Goal: Transaction & Acquisition: Purchase product/service

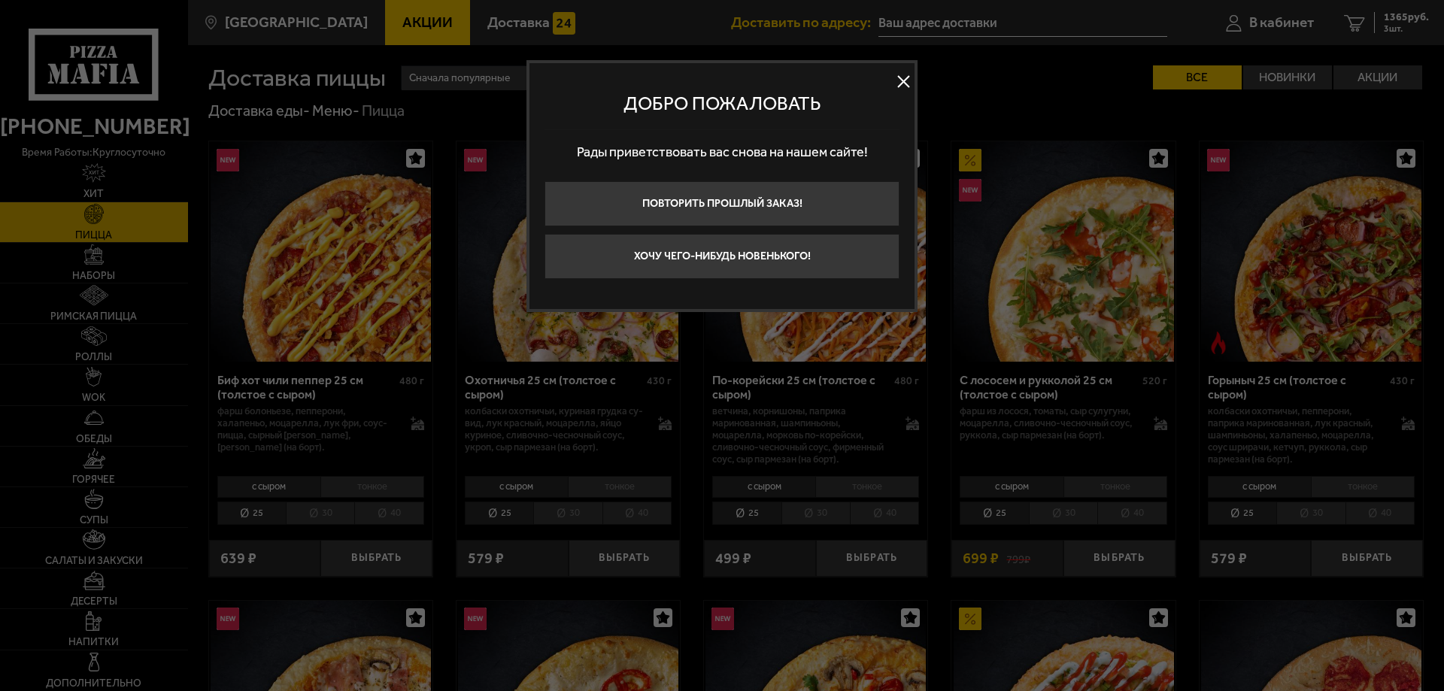
click at [910, 80] on button at bounding box center [903, 82] width 23 height 23
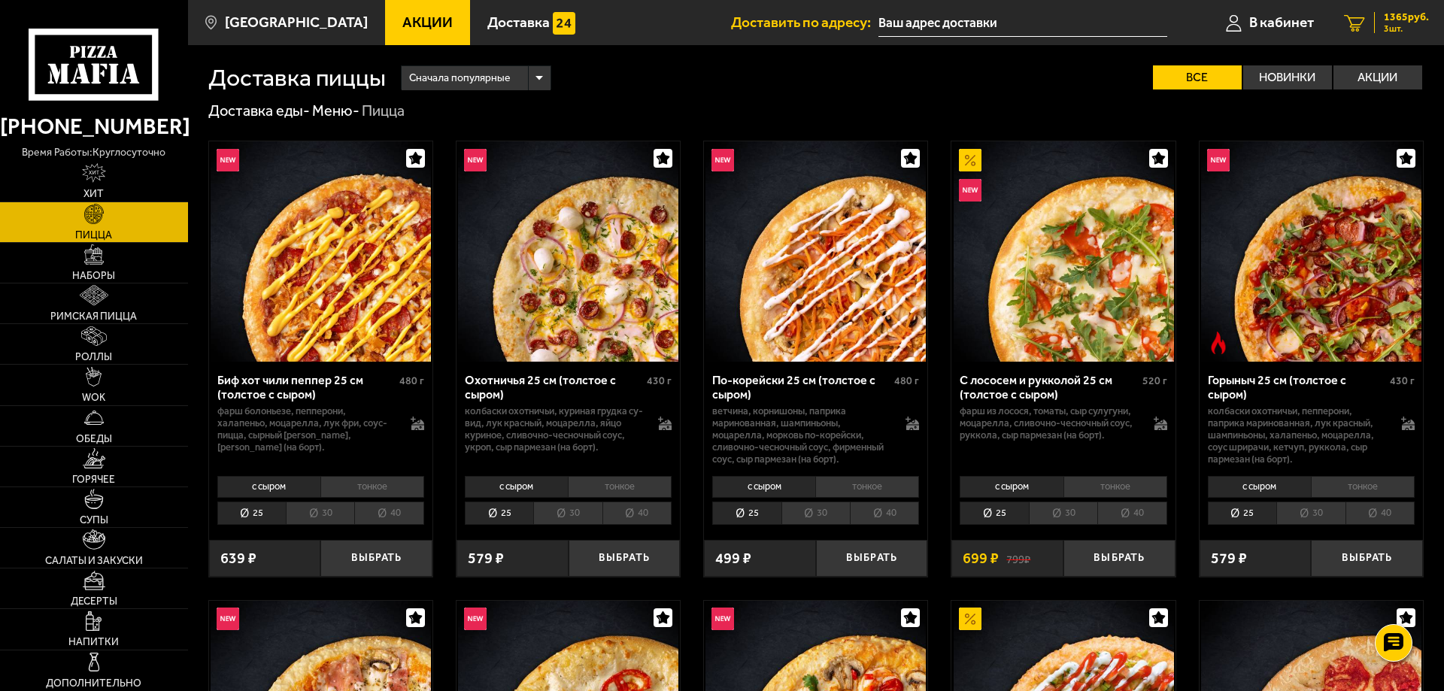
click at [1402, 31] on span "3 шт." at bounding box center [1406, 28] width 45 height 9
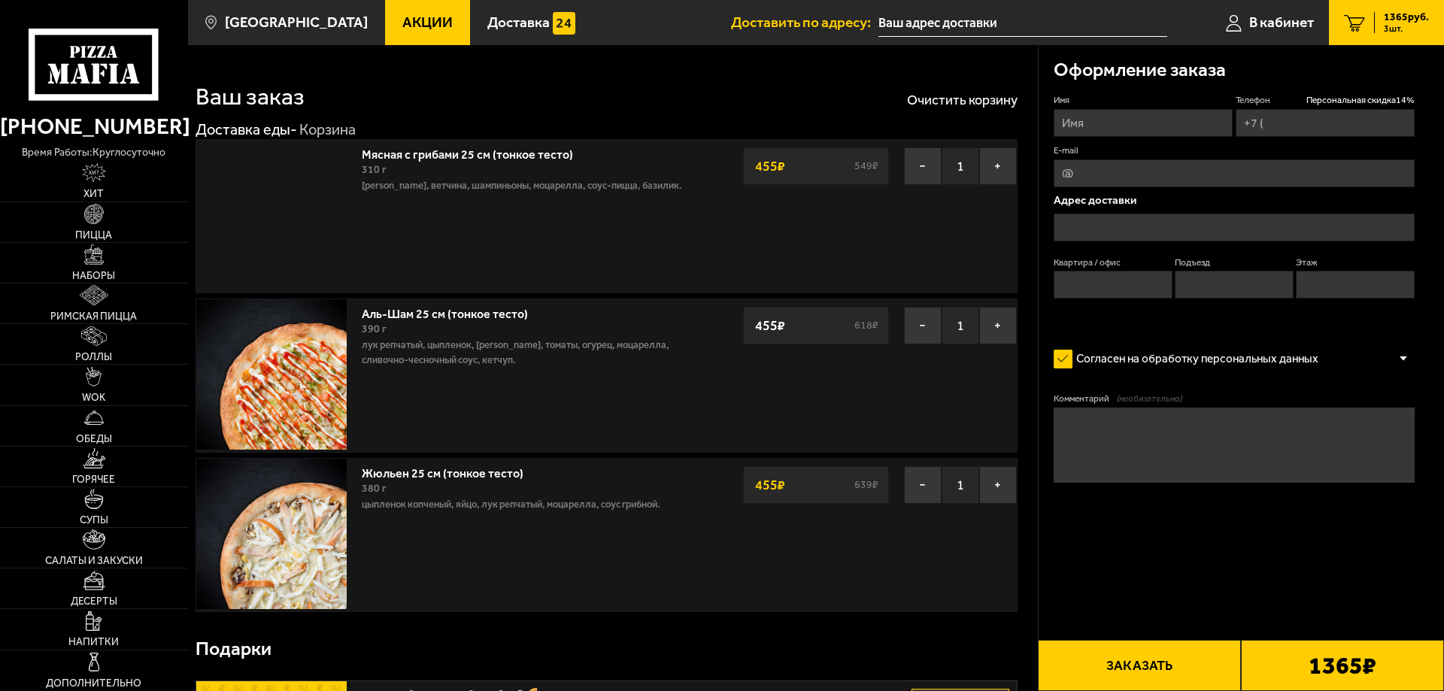
type input "[PHONE_NUMBER]"
type input "[STREET_ADDRESS]"
type input "515"
type input "7"
type input "4"
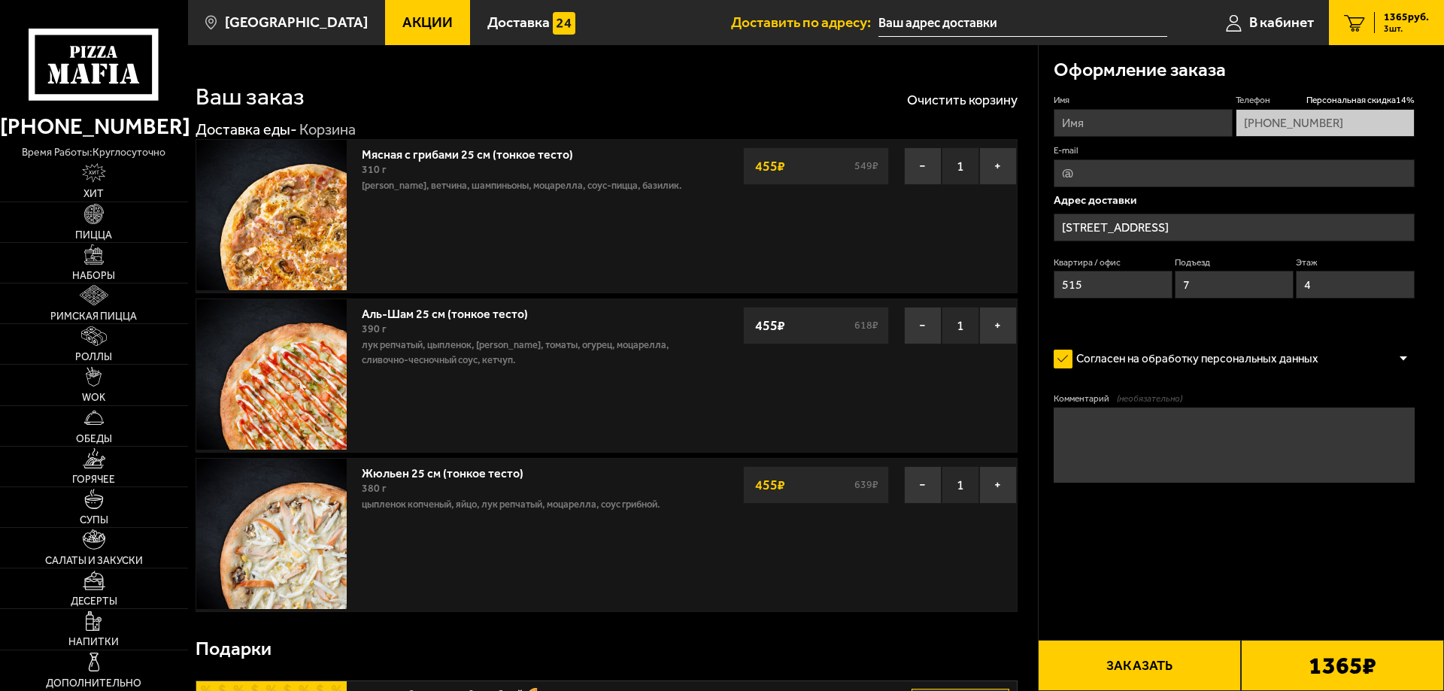
type input "[STREET_ADDRESS]"
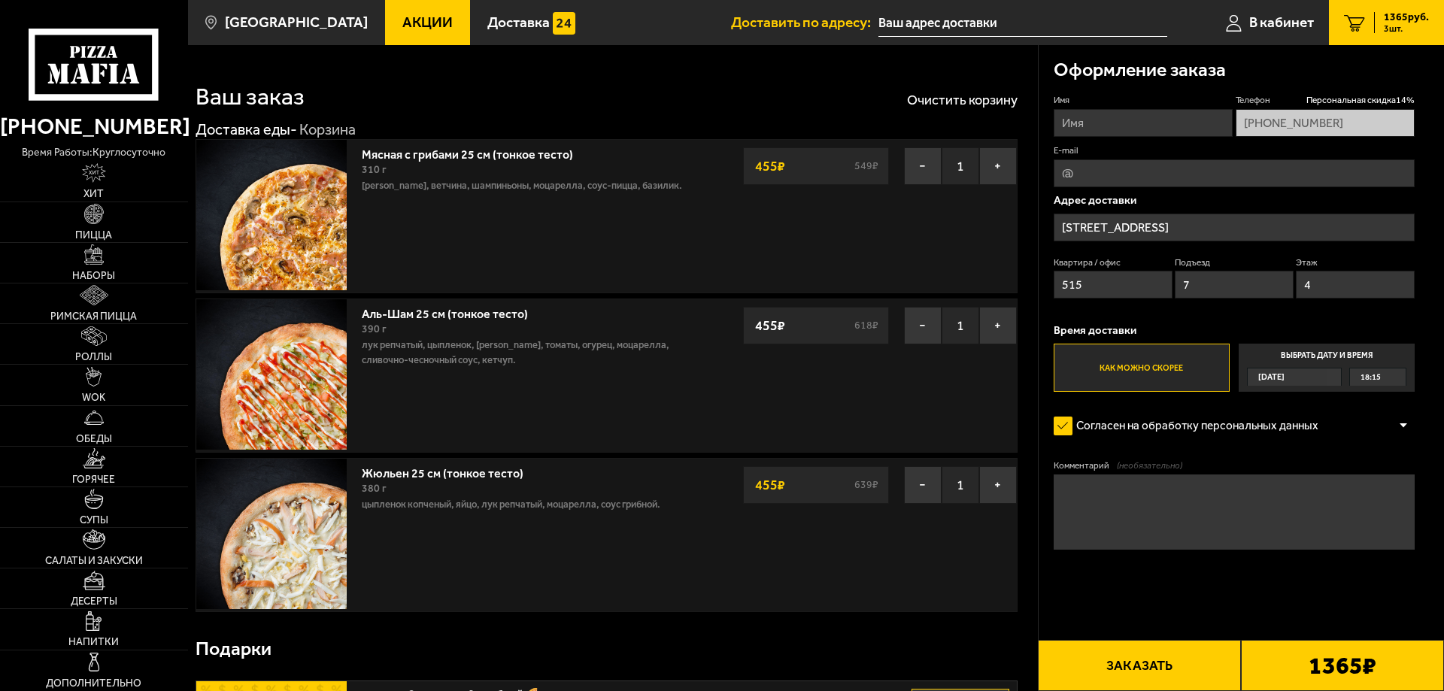
click at [1152, 130] on input "Имя" at bounding box center [1143, 123] width 179 height 28
click at [1133, 124] on input "Имя" at bounding box center [1143, 123] width 179 height 28
type input "[PERSON_NAME]"
type input "к"
type input "r73591"
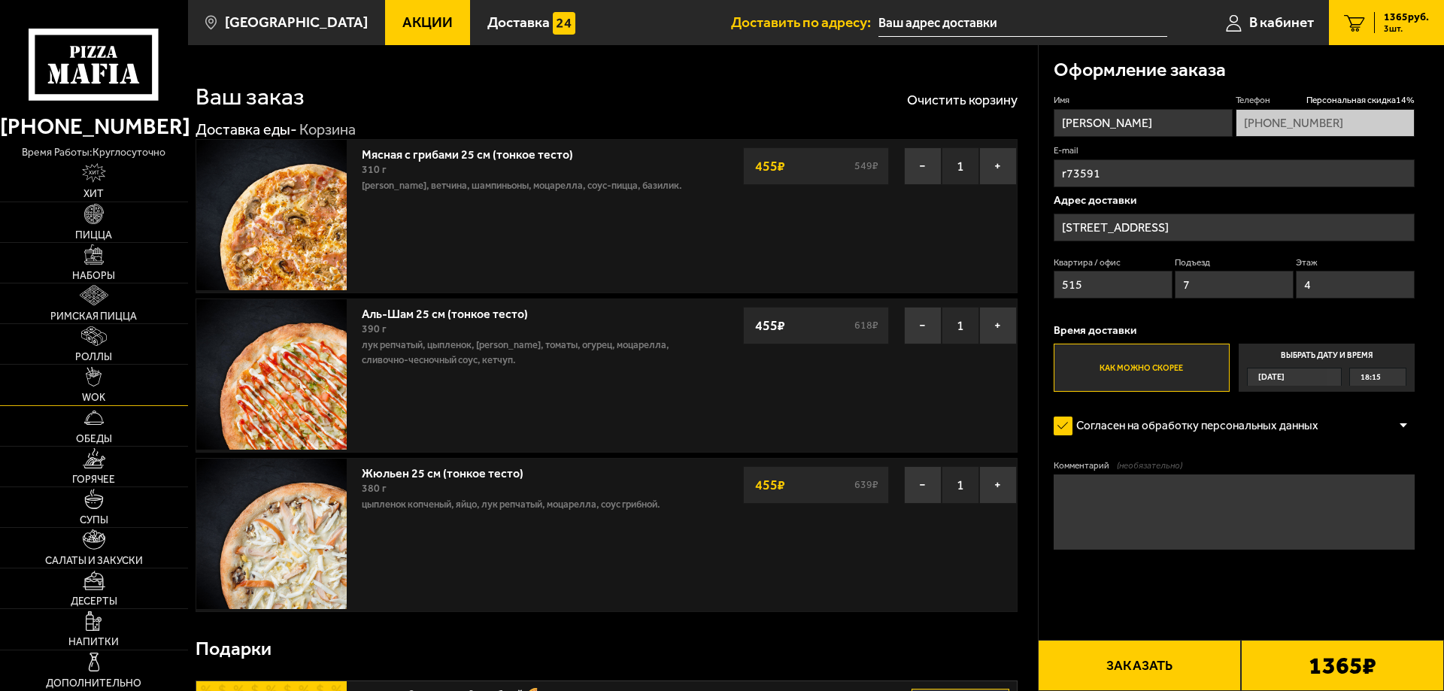
click at [103, 378] on link "WOK" at bounding box center [94, 385] width 188 height 40
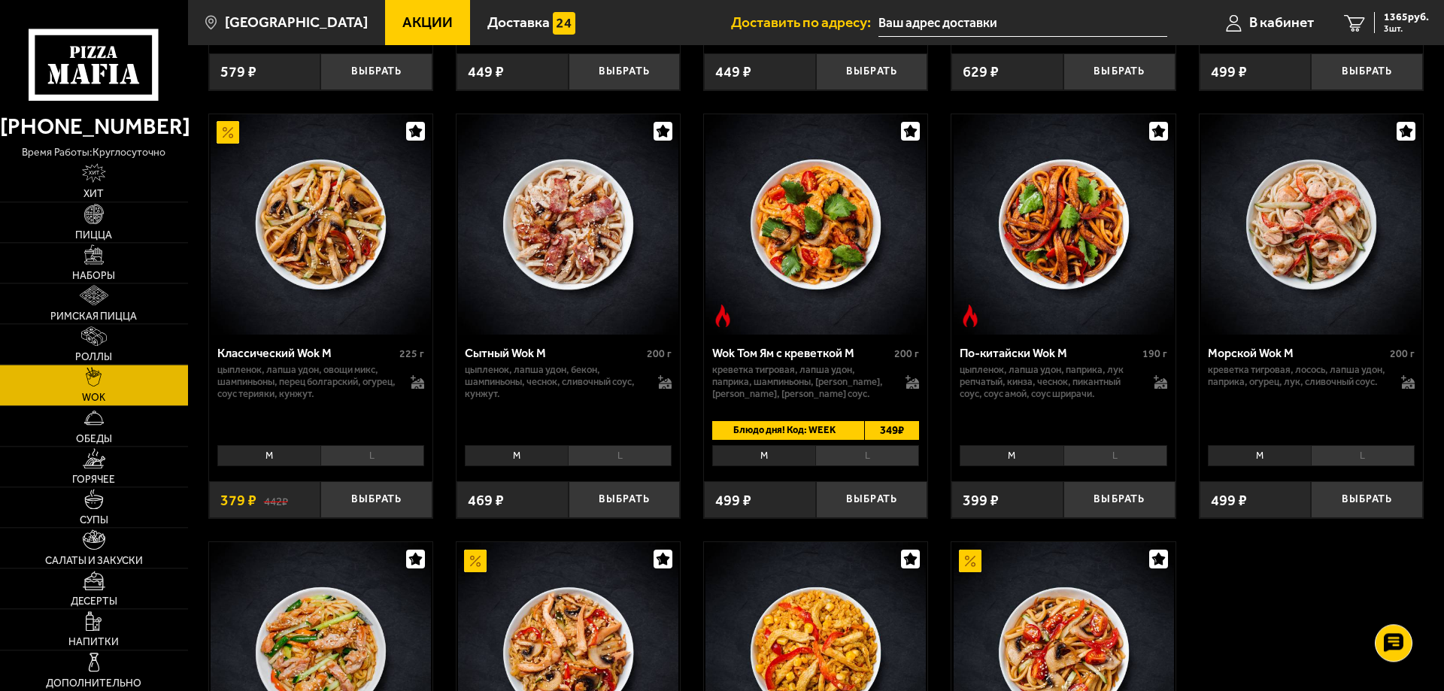
scroll to position [441, 0]
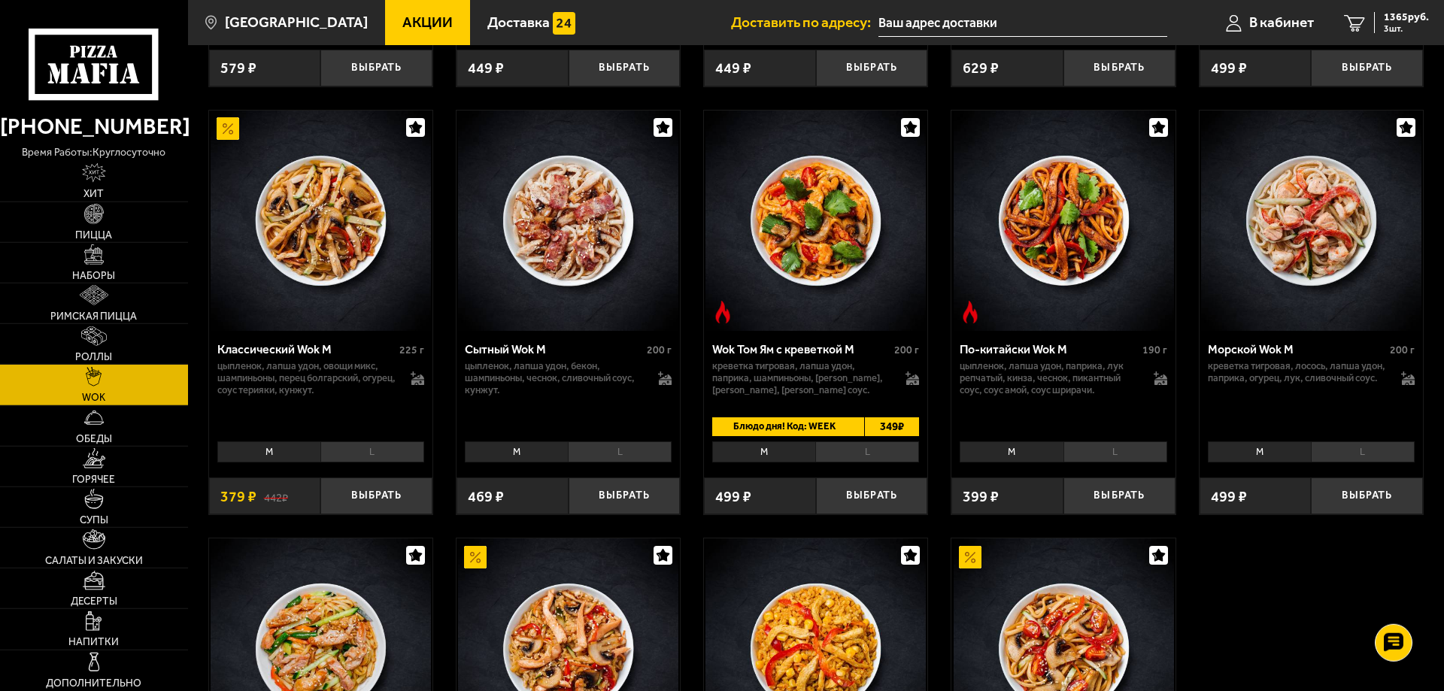
click at [617, 457] on li "L" at bounding box center [620, 451] width 104 height 21
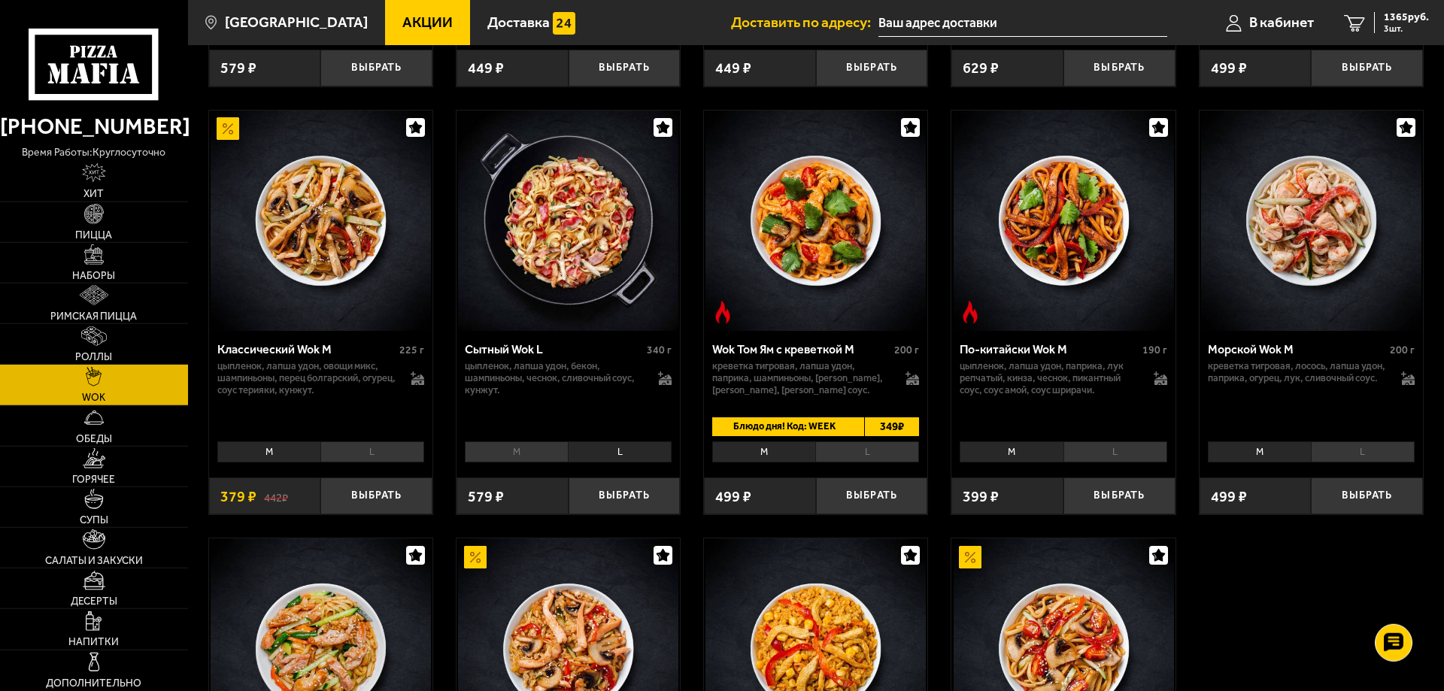
click at [523, 450] on li "M" at bounding box center [516, 451] width 103 height 21
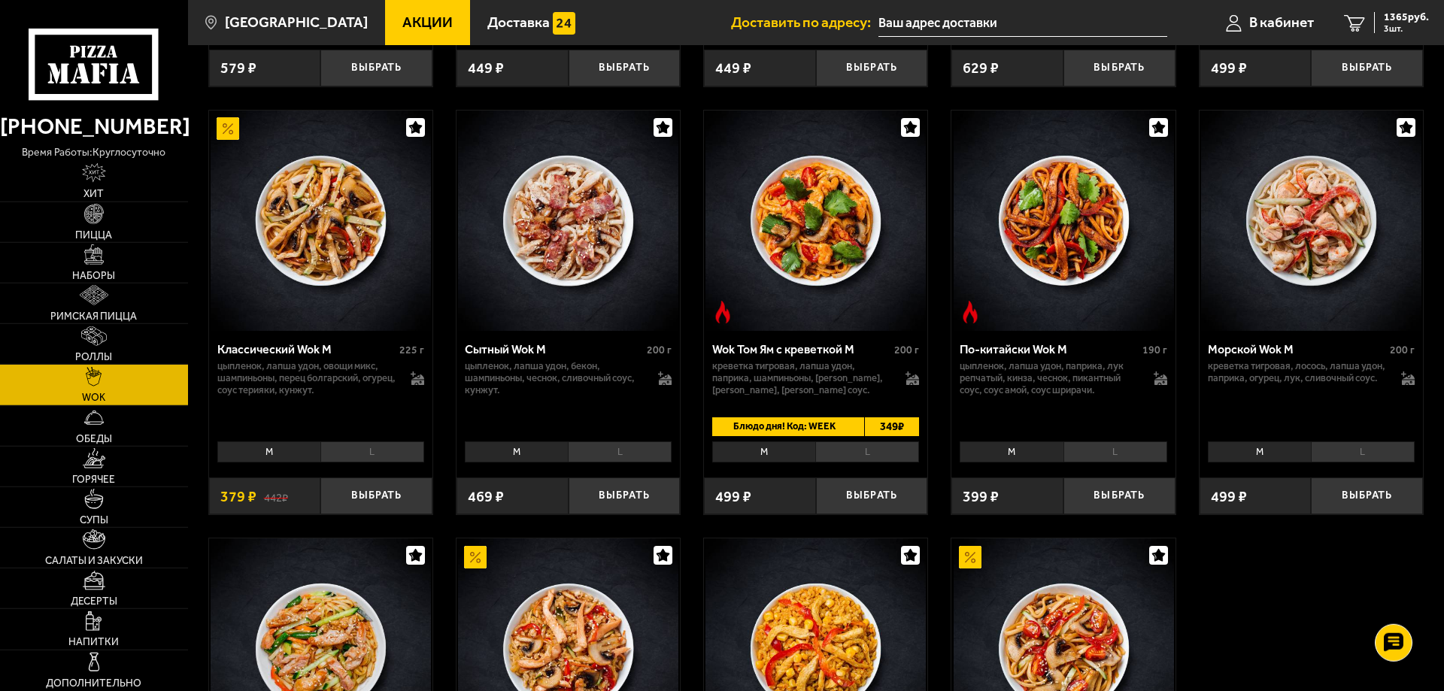
click at [639, 451] on li "L" at bounding box center [620, 451] width 104 height 21
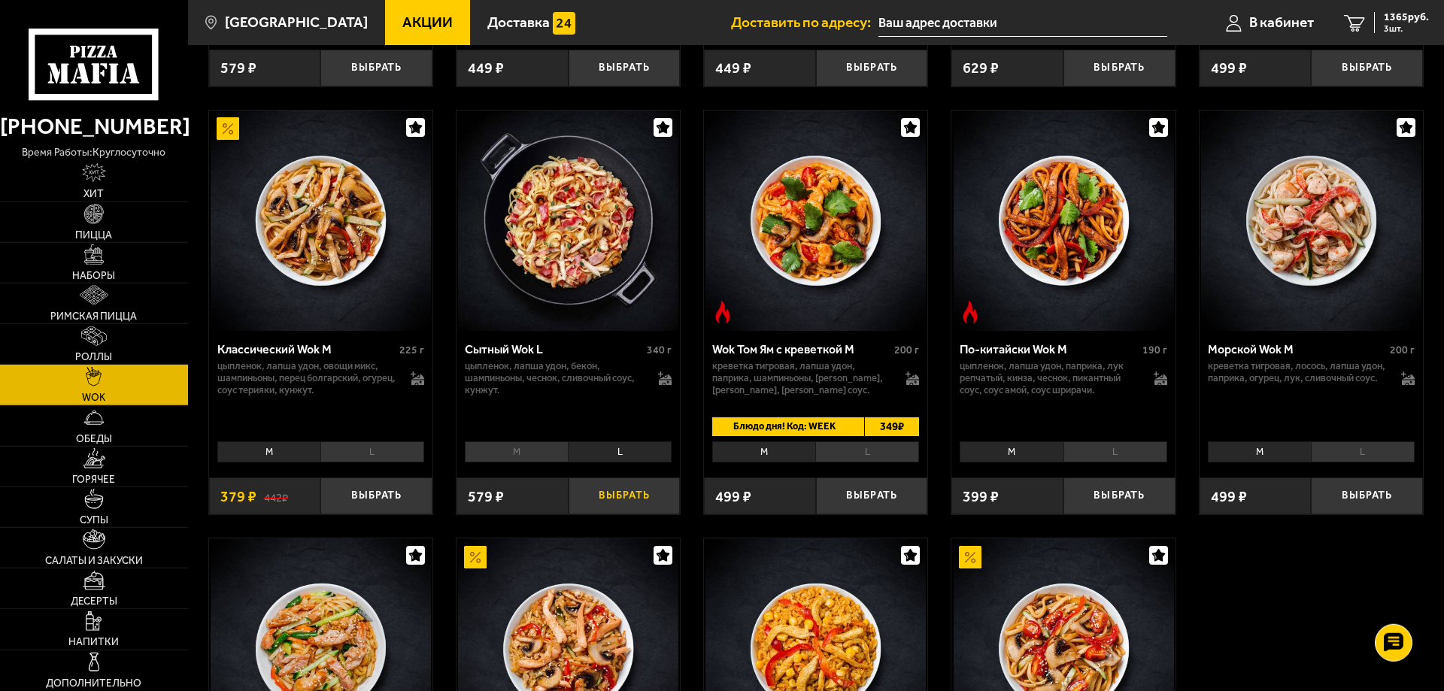
click at [636, 493] on button "Выбрать" at bounding box center [625, 496] width 112 height 37
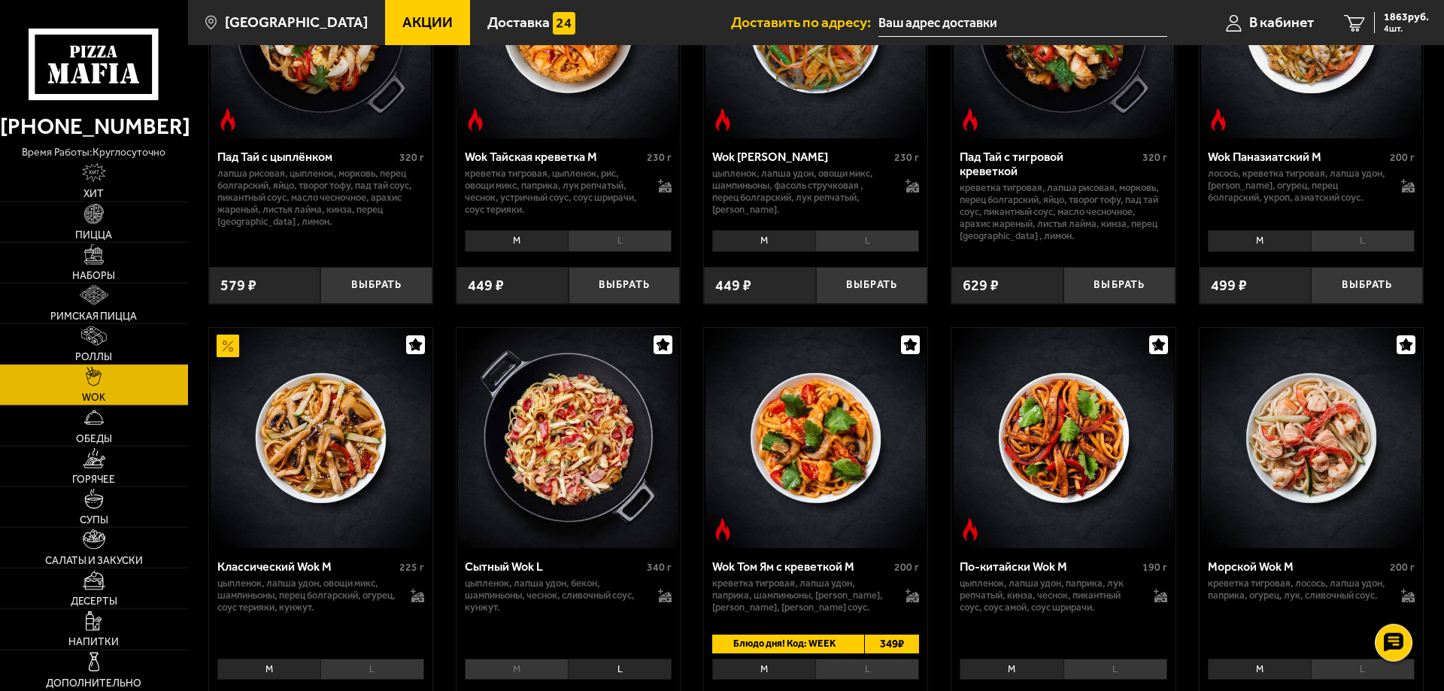
scroll to position [0, 0]
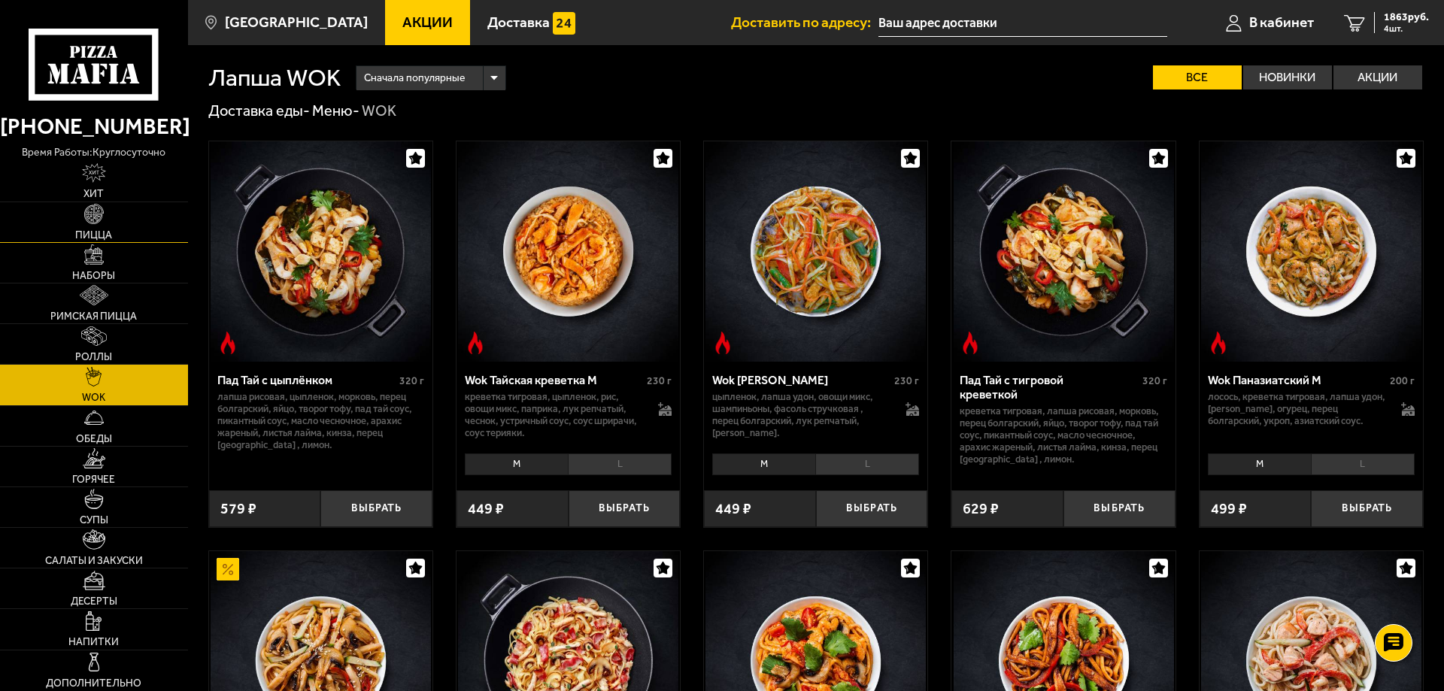
click at [145, 224] on link "Пицца" at bounding box center [94, 222] width 188 height 40
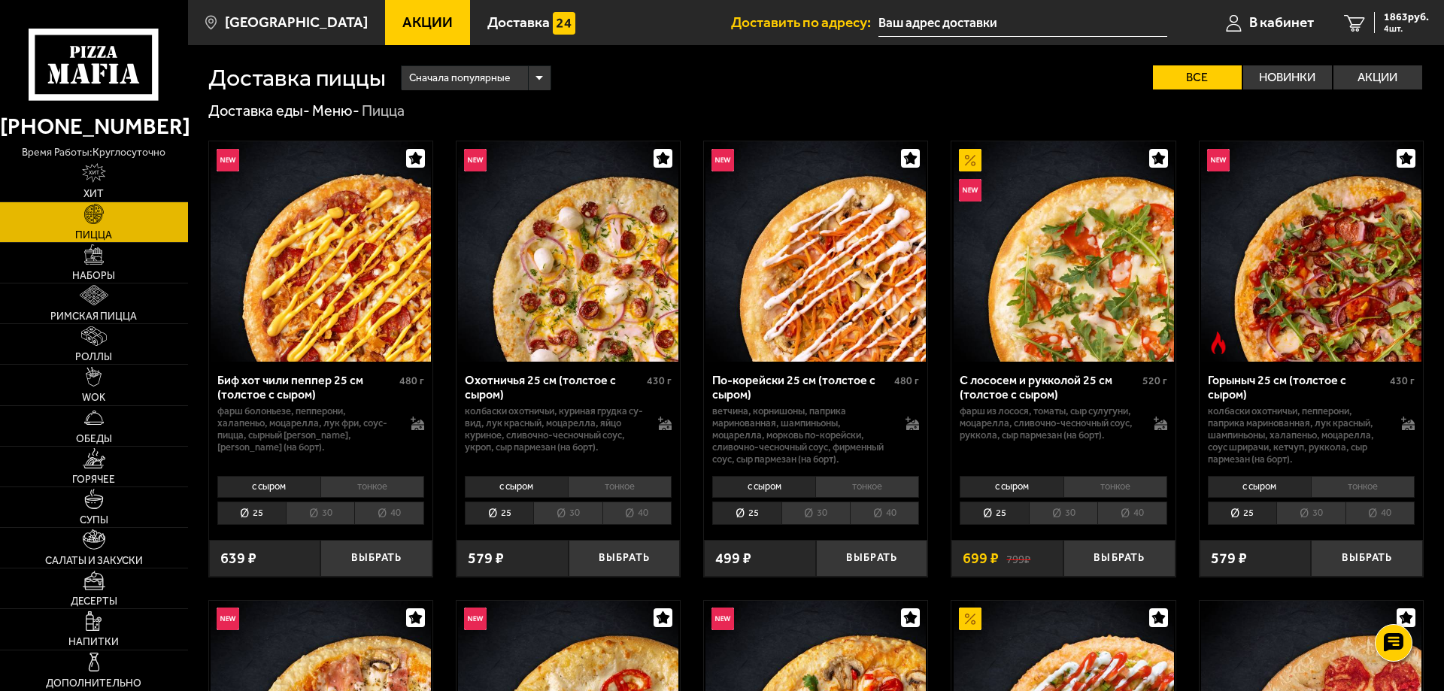
click at [340, 481] on li "тонкое" at bounding box center [372, 486] width 104 height 21
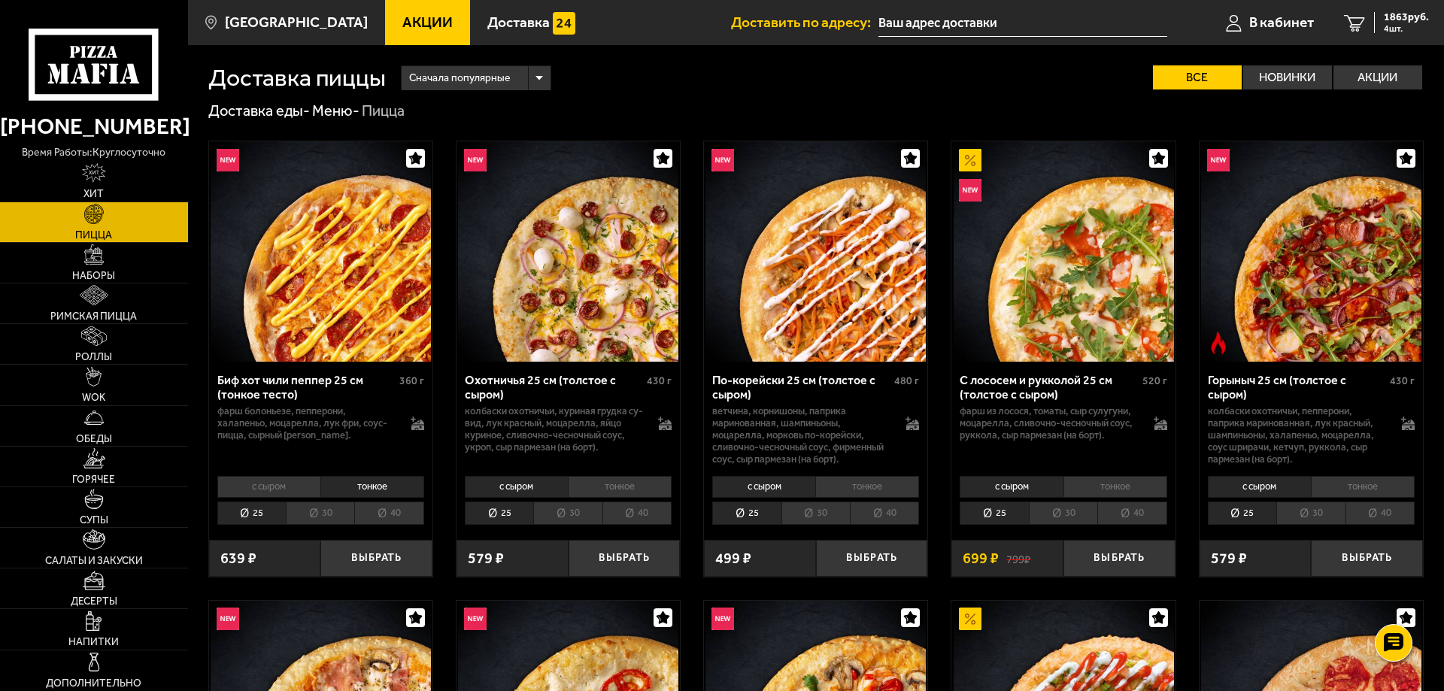
click at [666, 481] on li "тонкое" at bounding box center [620, 486] width 104 height 21
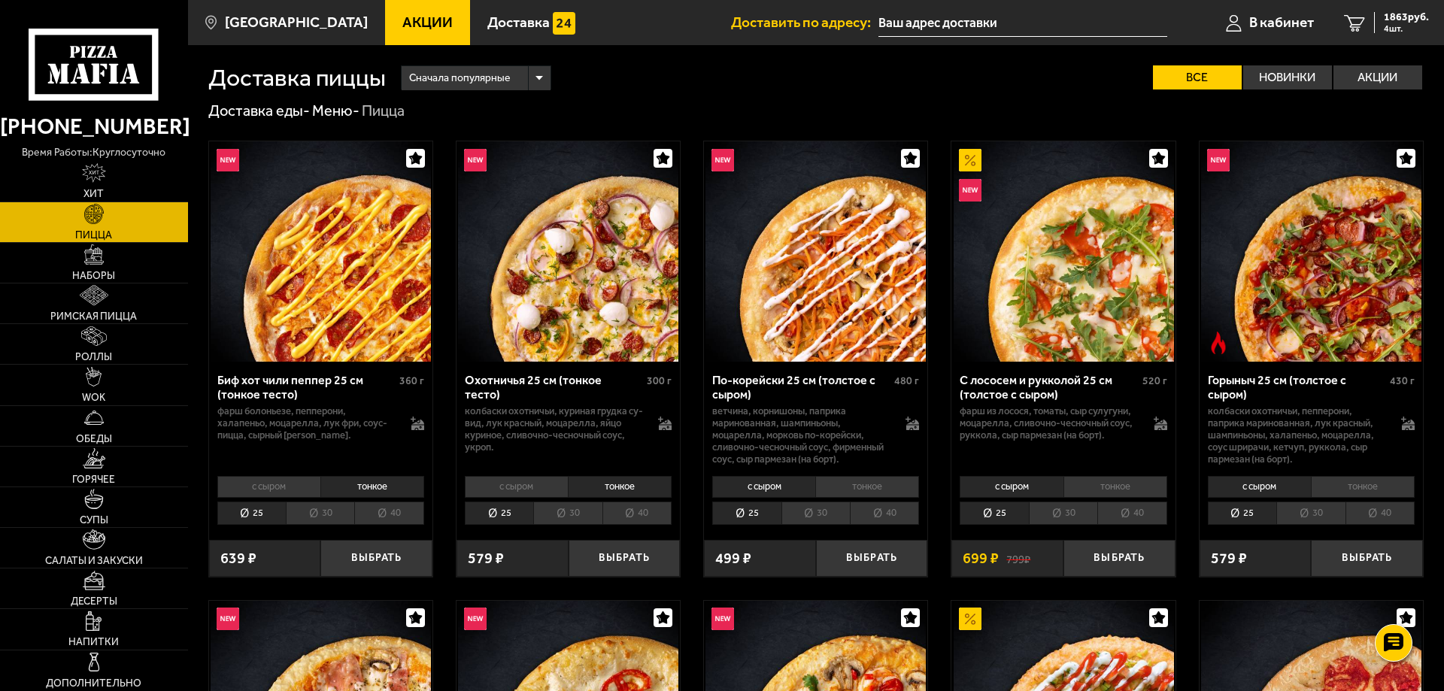
click at [887, 480] on li "тонкое" at bounding box center [867, 486] width 104 height 21
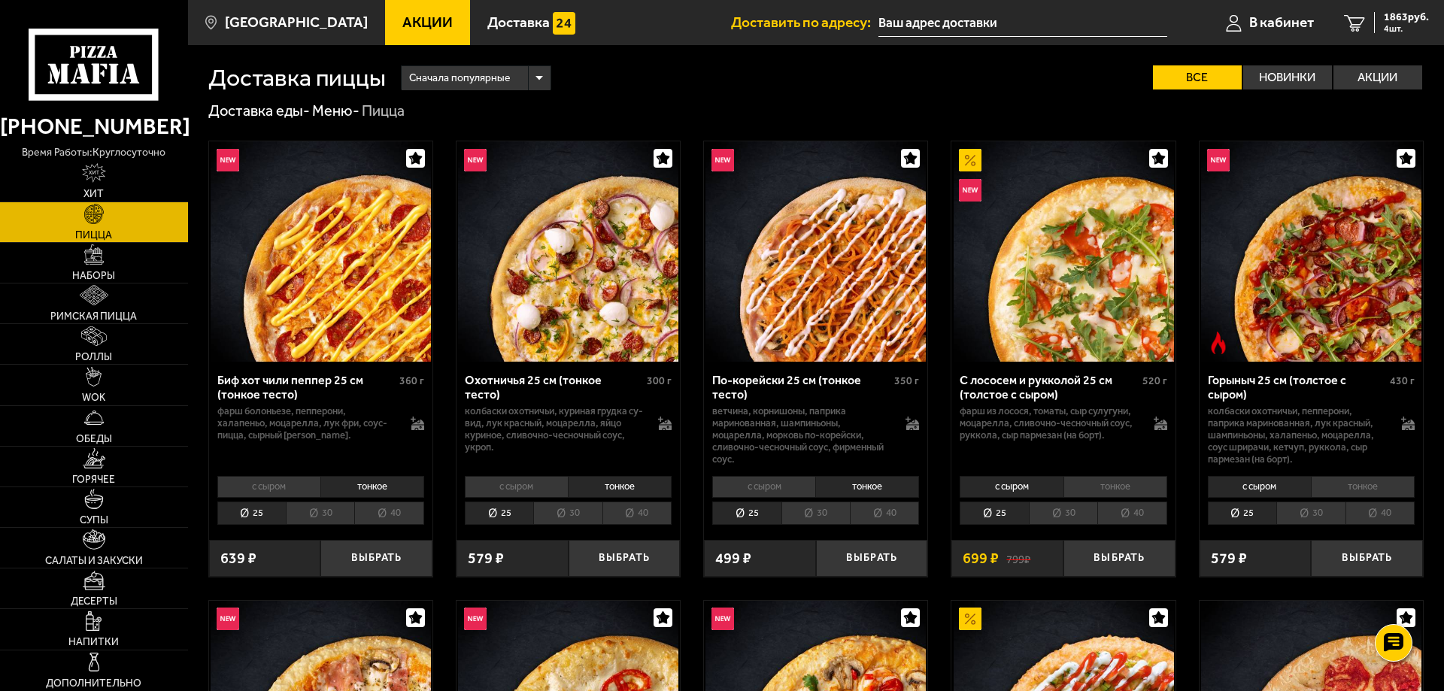
click at [1133, 479] on li "тонкое" at bounding box center [1116, 486] width 104 height 21
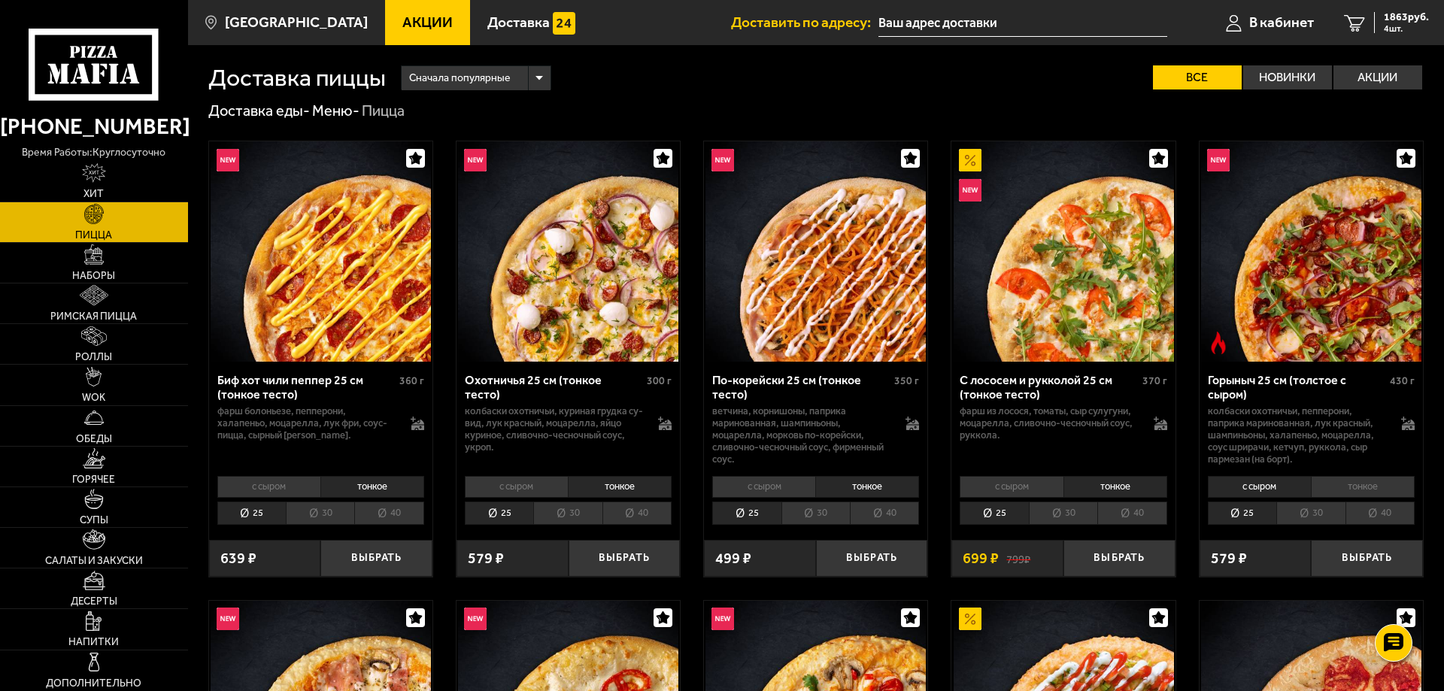
click at [1377, 484] on li "тонкое" at bounding box center [1363, 486] width 104 height 21
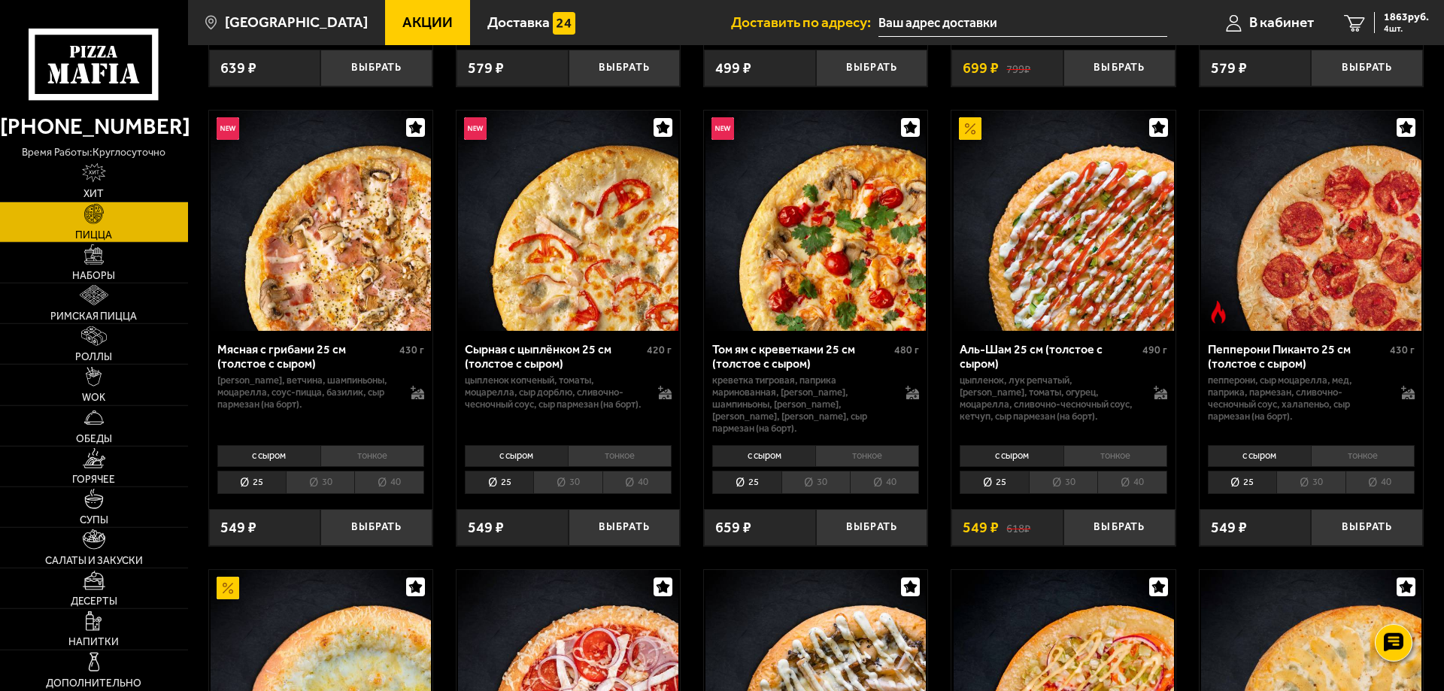
scroll to position [495, 0]
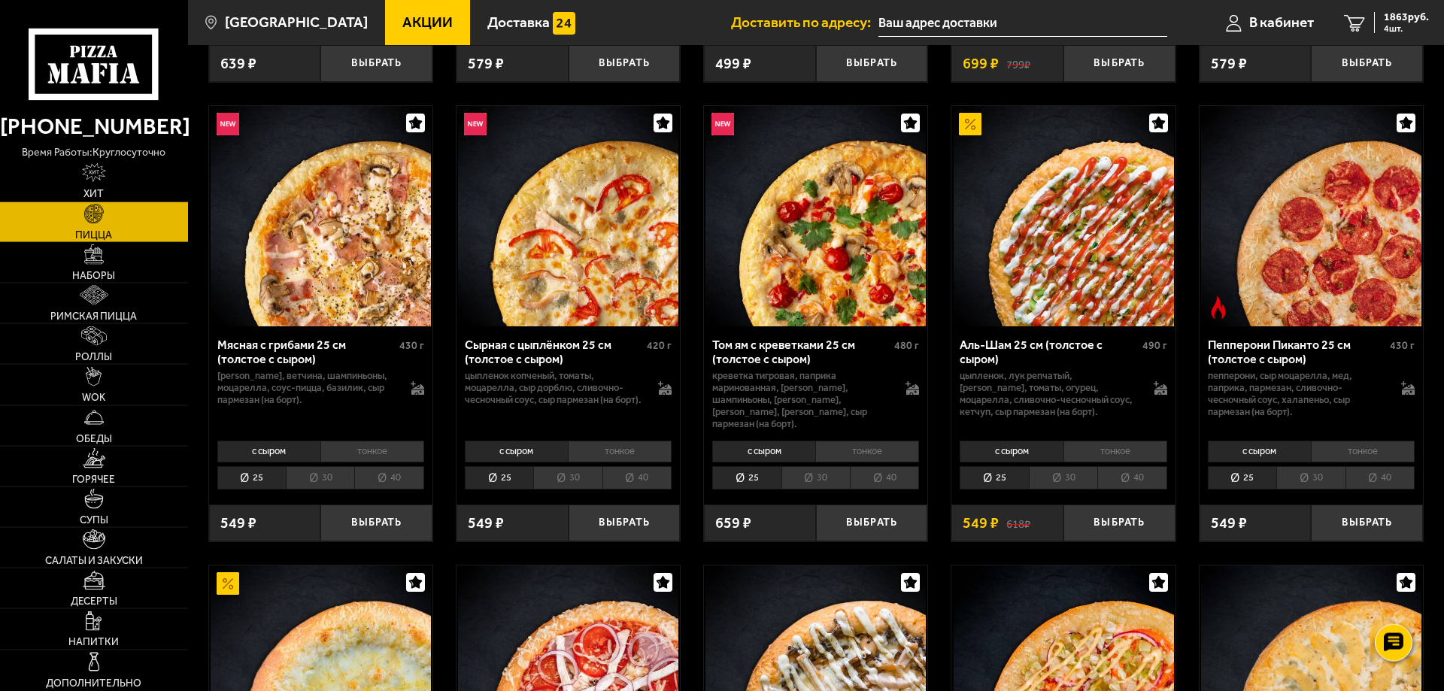
click at [401, 441] on li "тонкое" at bounding box center [372, 451] width 104 height 21
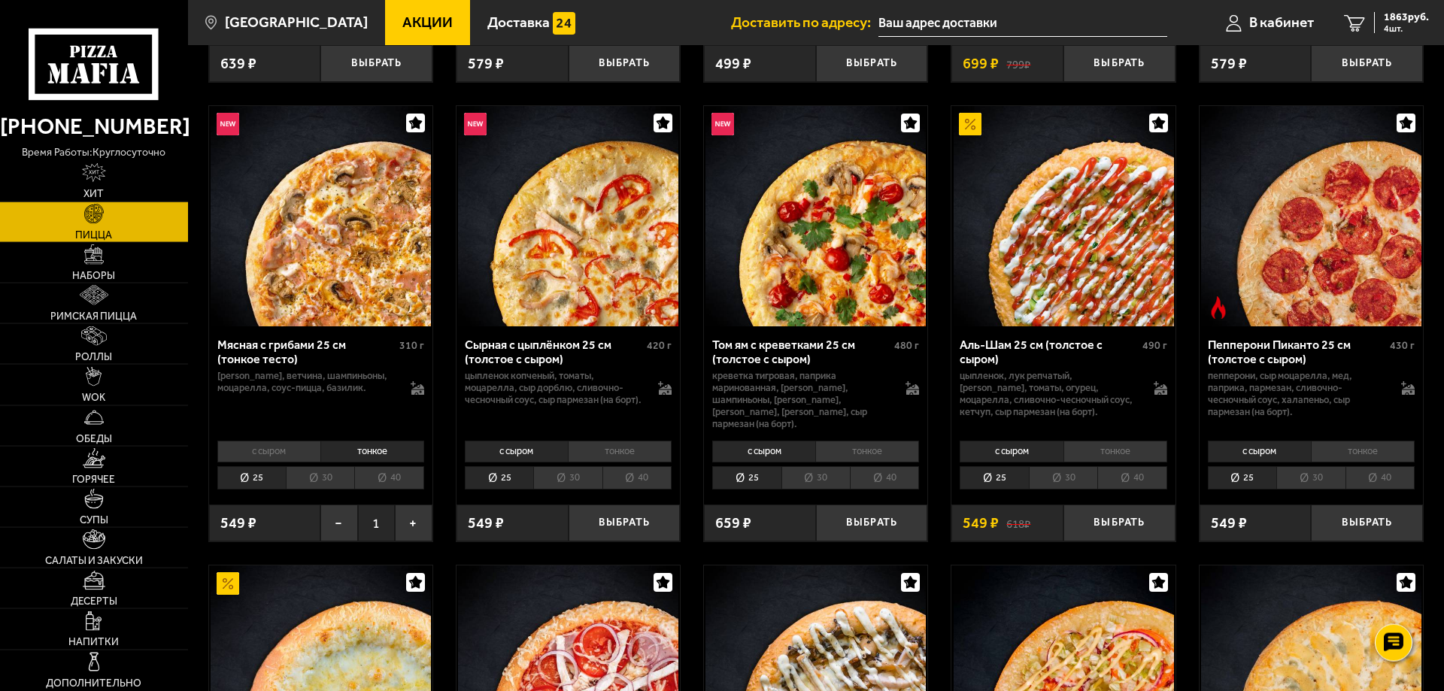
click at [636, 443] on li "тонкое" at bounding box center [620, 451] width 104 height 21
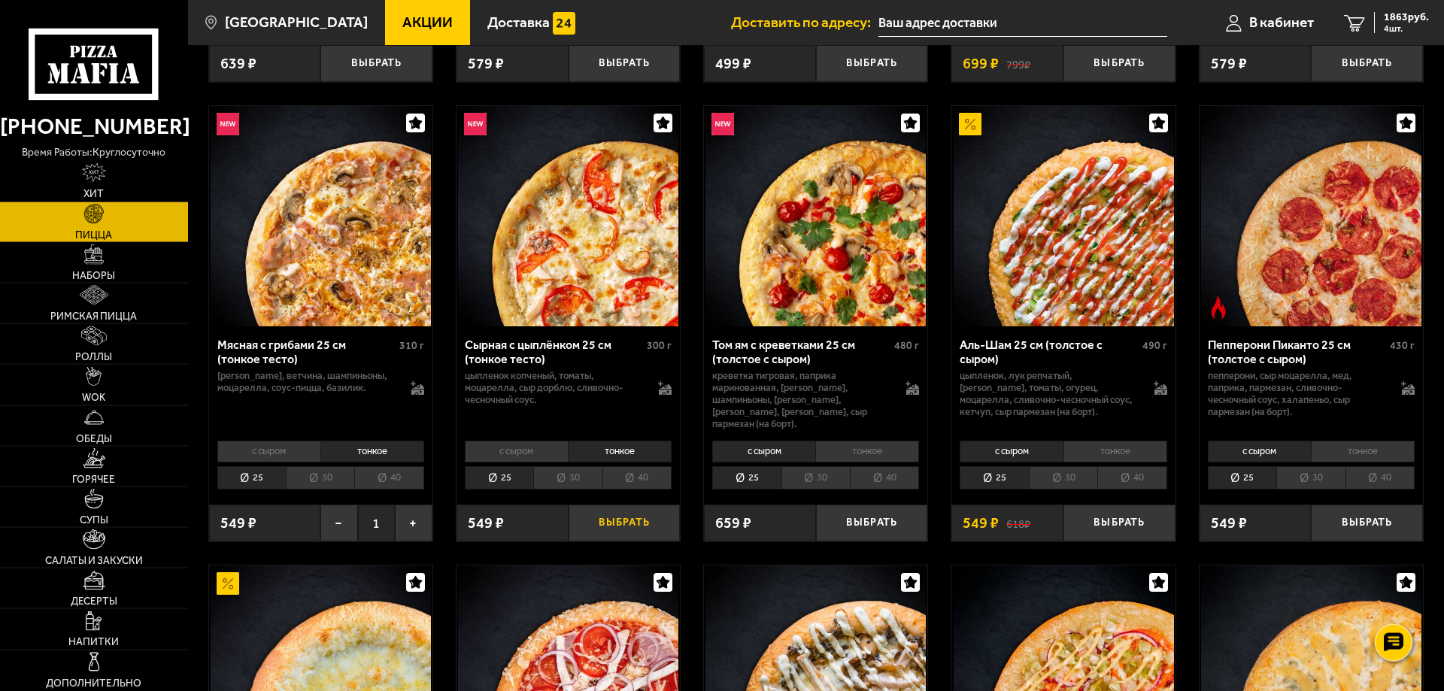
click at [646, 514] on button "Выбрать" at bounding box center [625, 523] width 112 height 37
click at [1391, 23] on span "2413 руб." at bounding box center [1406, 17] width 45 height 11
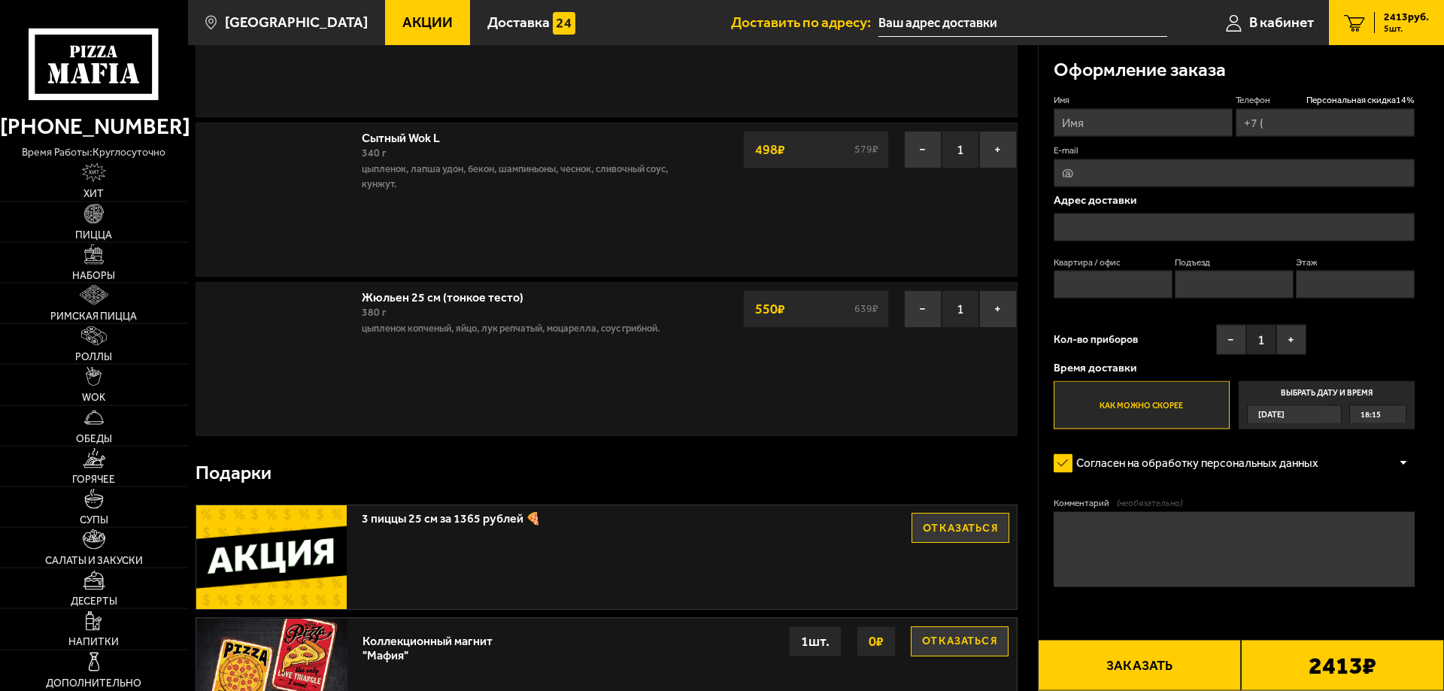
type input "[PHONE_NUMBER]"
type input "[STREET_ADDRESS]"
type input "515"
type input "7"
type input "4"
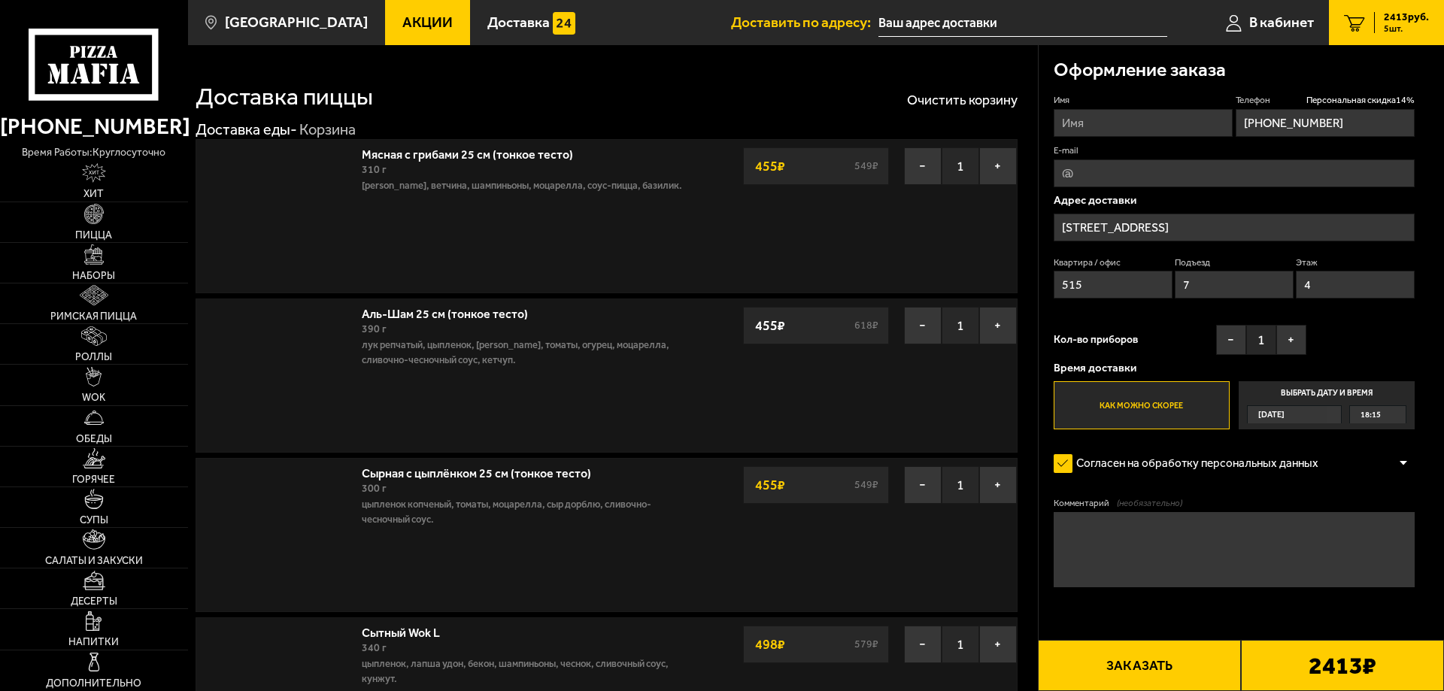
type input "[STREET_ADDRESS]"
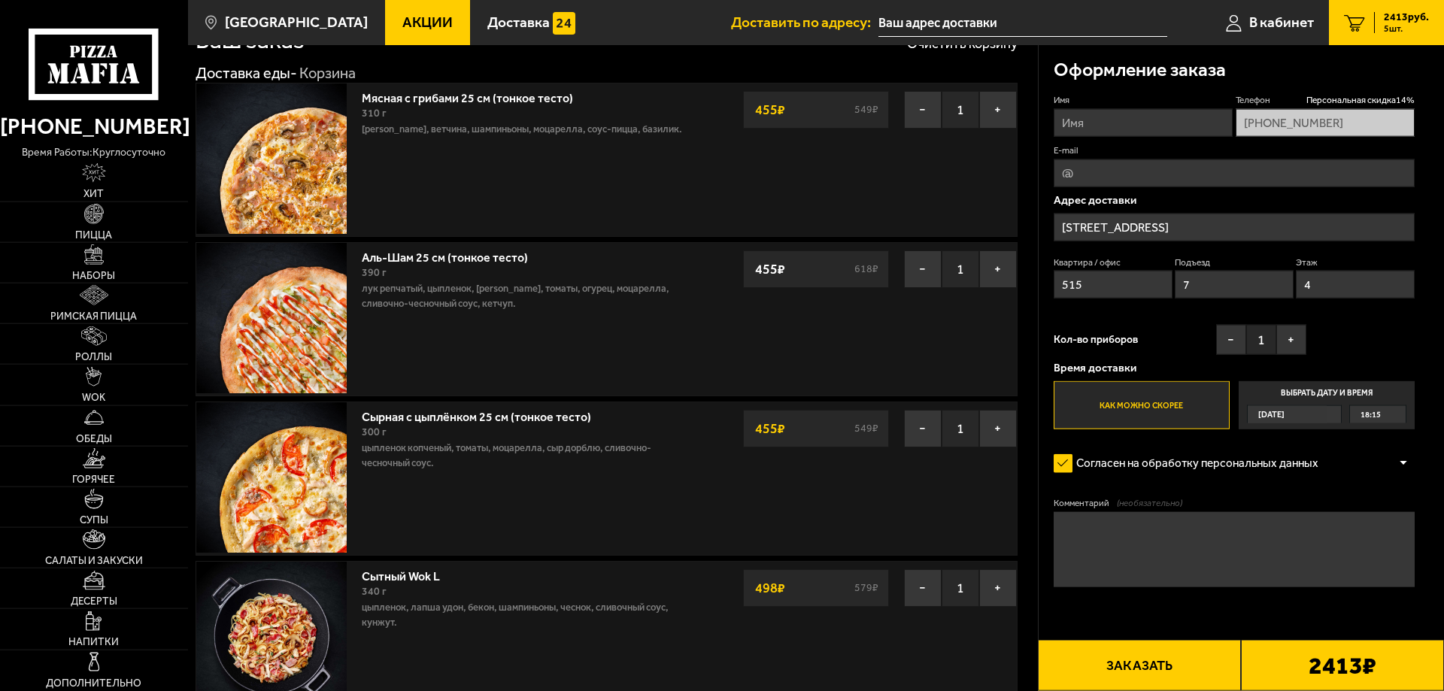
scroll to position [51, 0]
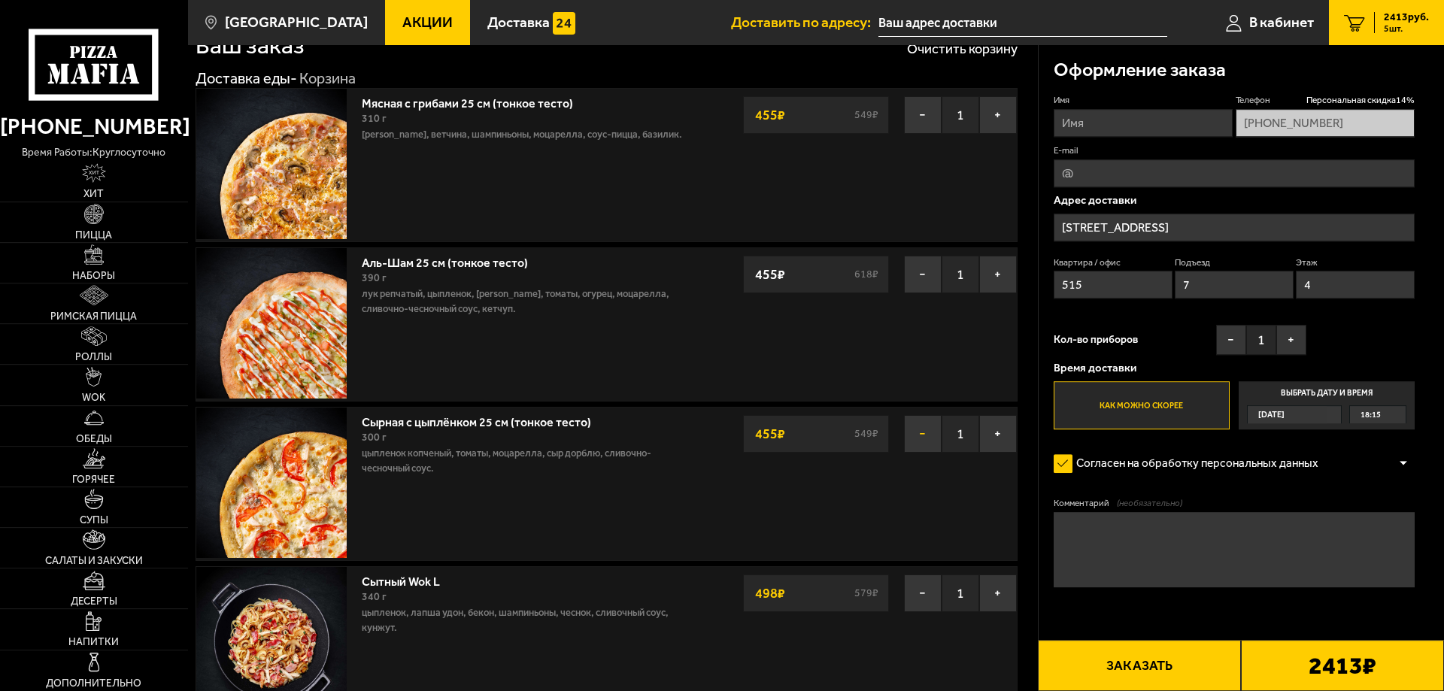
click at [908, 426] on button "−" at bounding box center [923, 434] width 38 height 38
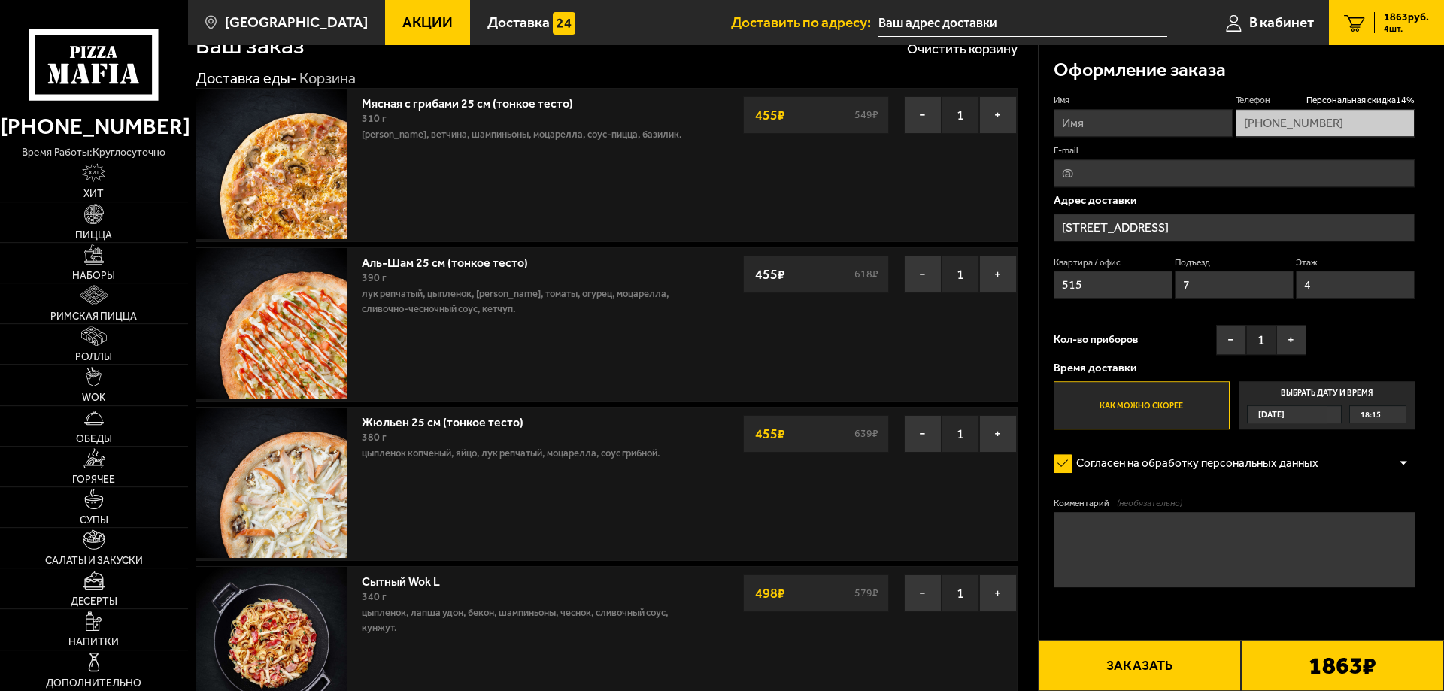
click at [1134, 120] on input "Имя" at bounding box center [1143, 123] width 179 height 28
type input "[PERSON_NAME]"
type input "[EMAIL_ADDRESS][DOMAIN_NAME]"
click at [1161, 529] on textarea "Комментарий (необязательно)" at bounding box center [1234, 549] width 361 height 75
type textarea "Домофон не работает, звоните консьержу"
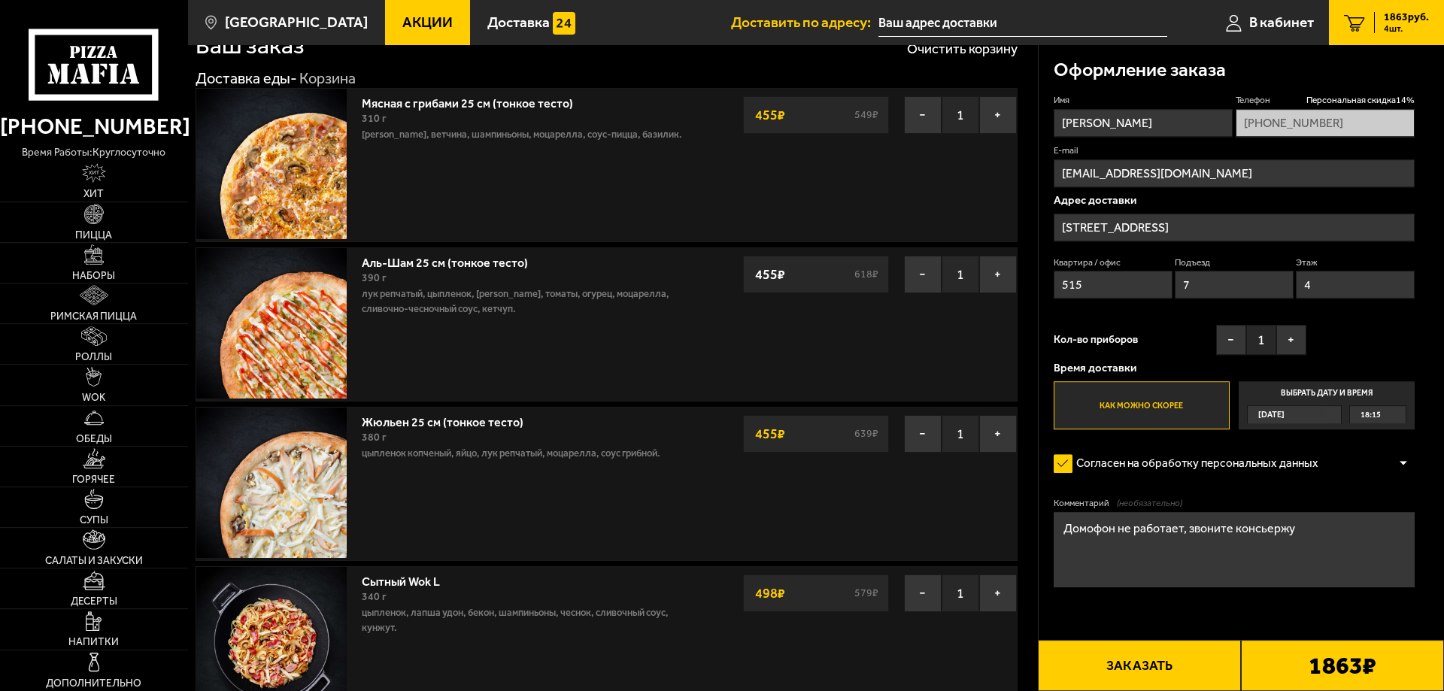
click at [1139, 666] on button "Заказать" at bounding box center [1139, 665] width 203 height 51
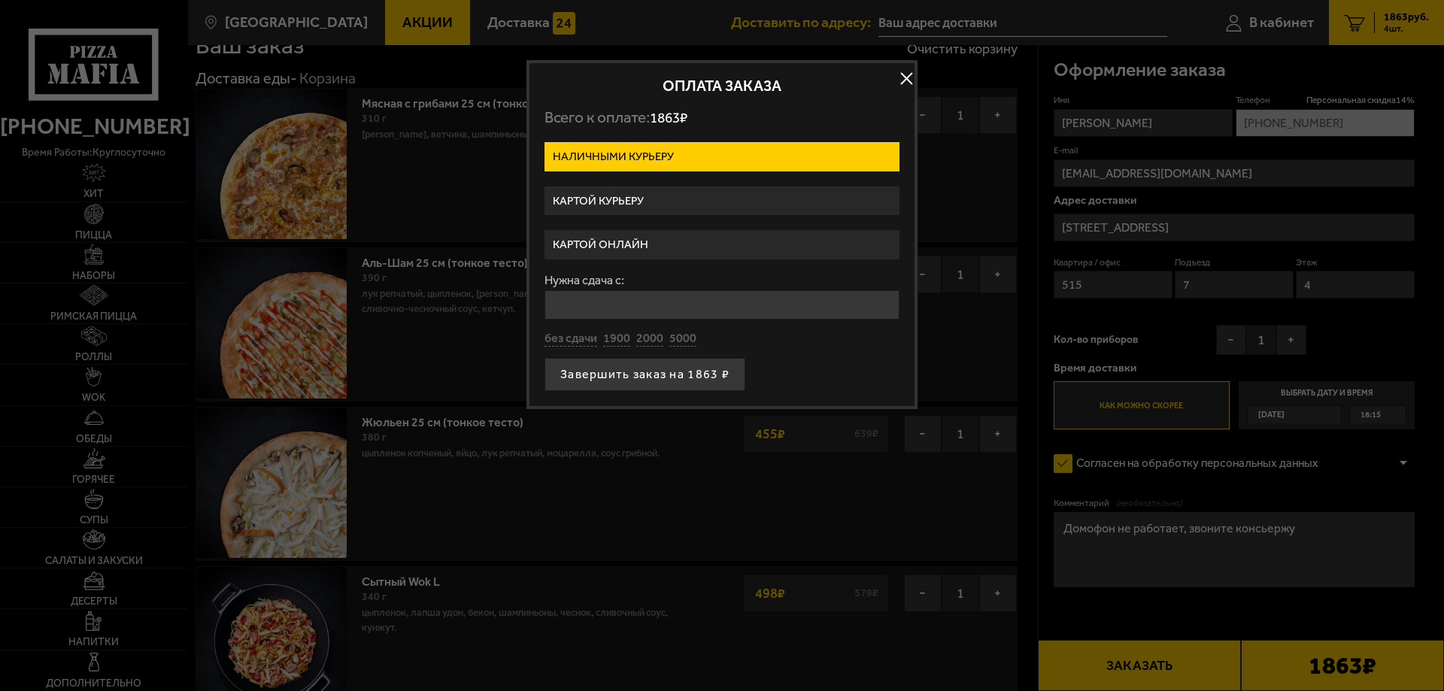
click at [617, 247] on label "Картой онлайн" at bounding box center [722, 244] width 355 height 29
click at [0, 0] on input "Картой онлайн" at bounding box center [0, 0] width 0 height 0
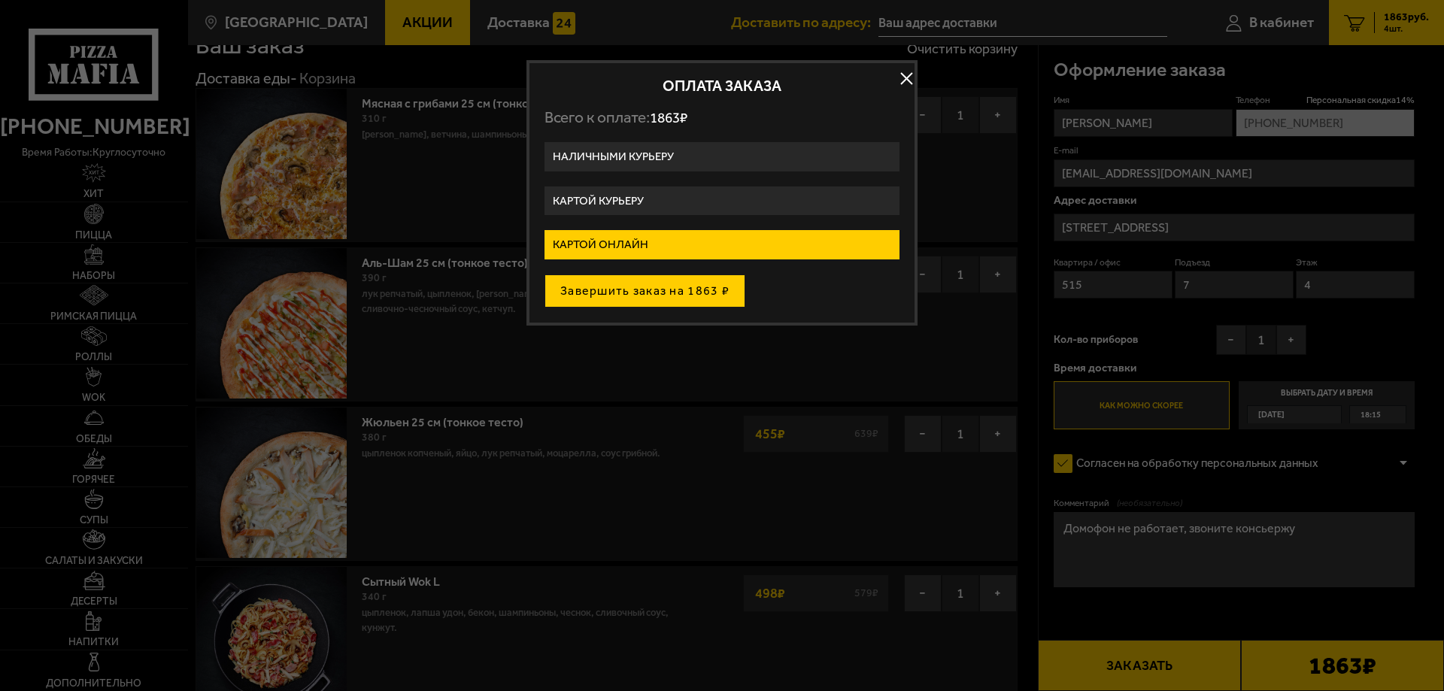
click at [680, 294] on button "Завершить заказ на 1863 ₽" at bounding box center [645, 291] width 201 height 33
